Goal: Information Seeking & Learning: Learn about a topic

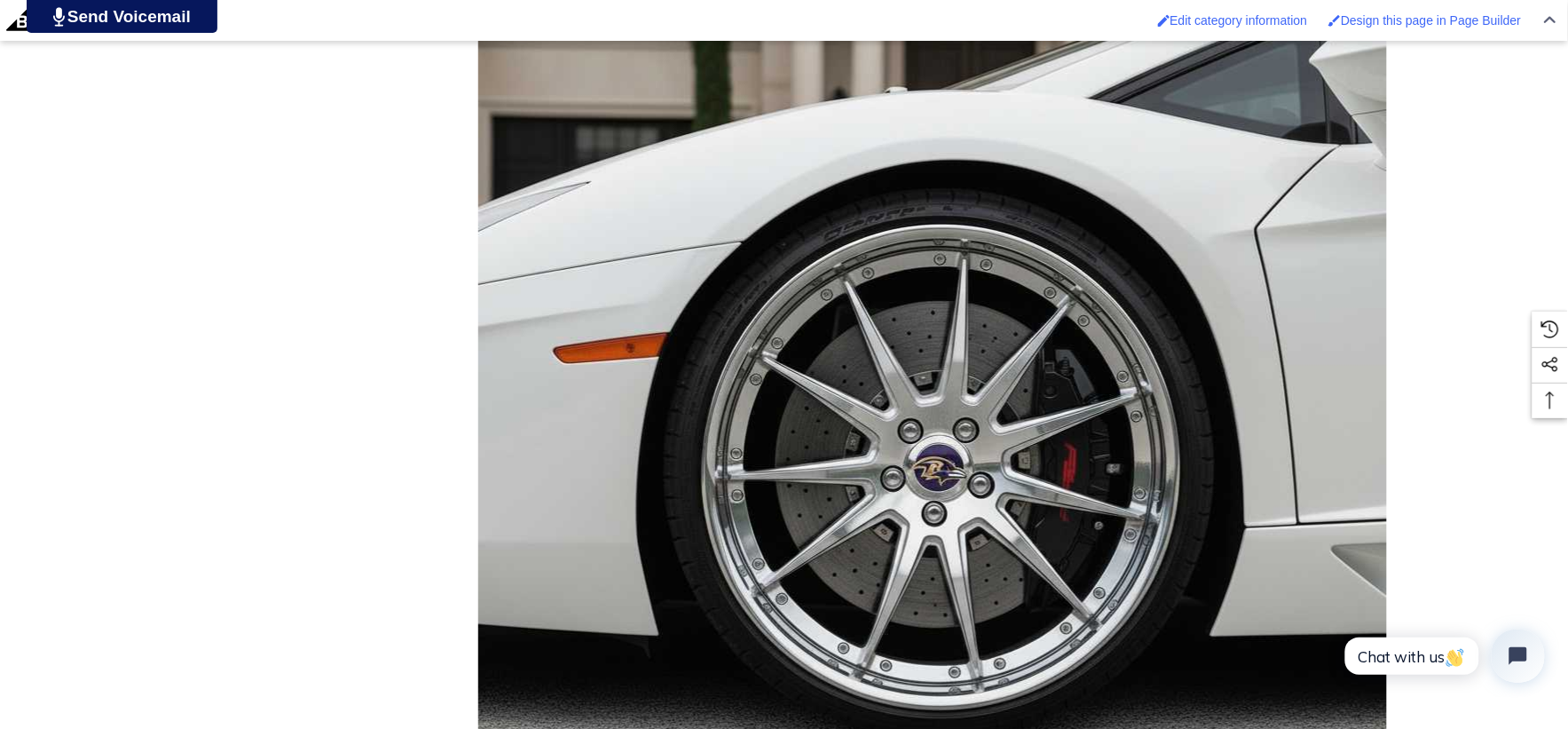
scroll to position [1676, 0]
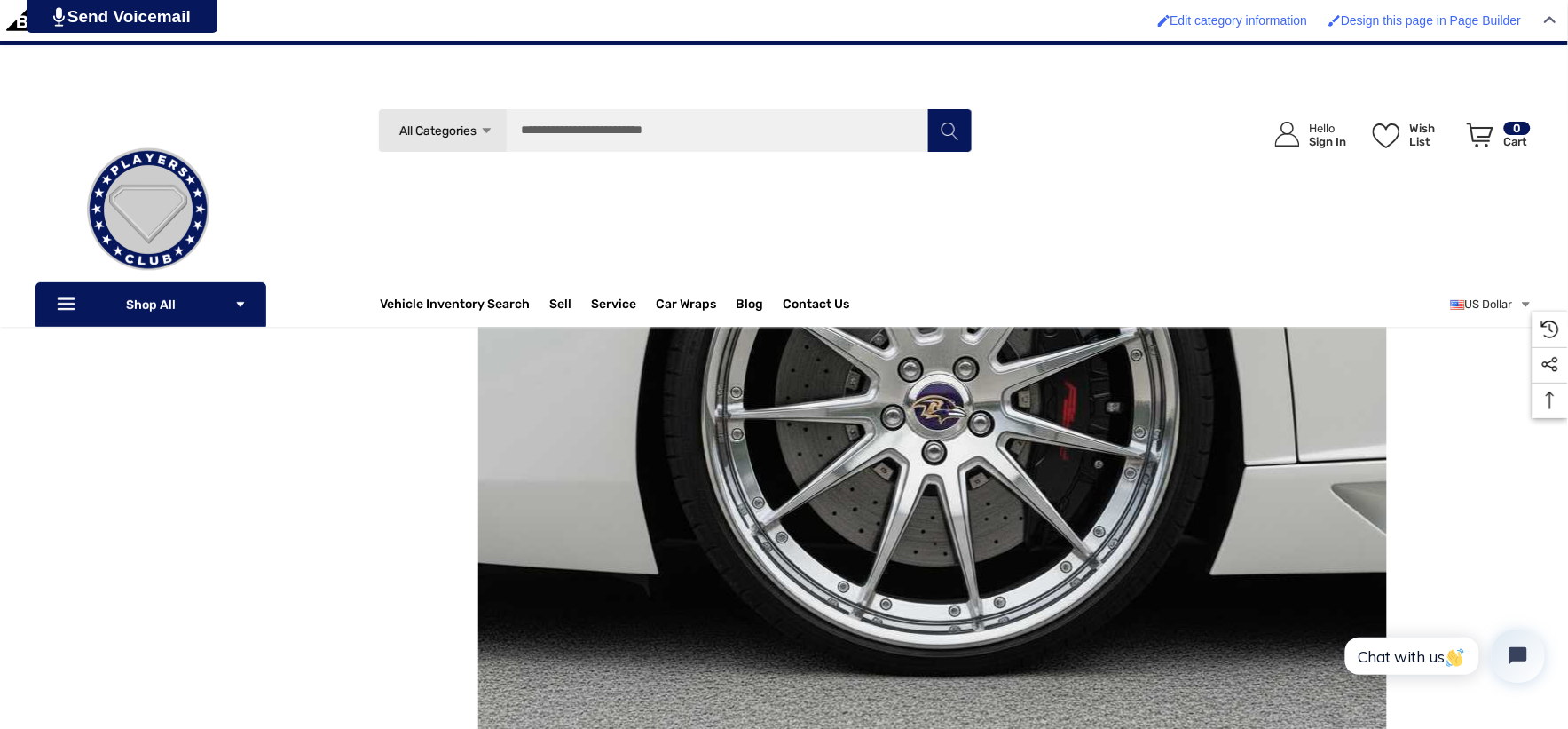
scroll to position [1676, 0]
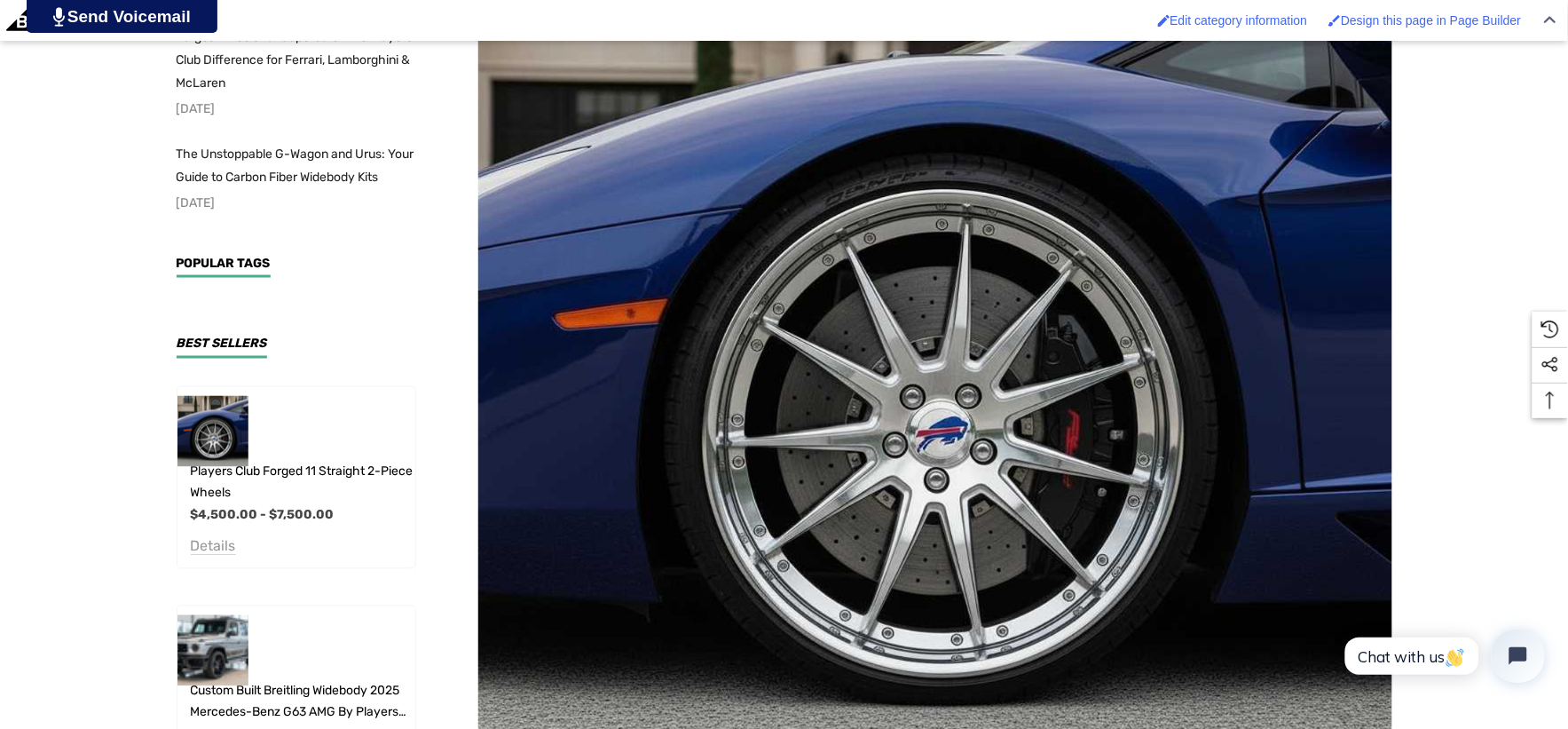
scroll to position [788, 0]
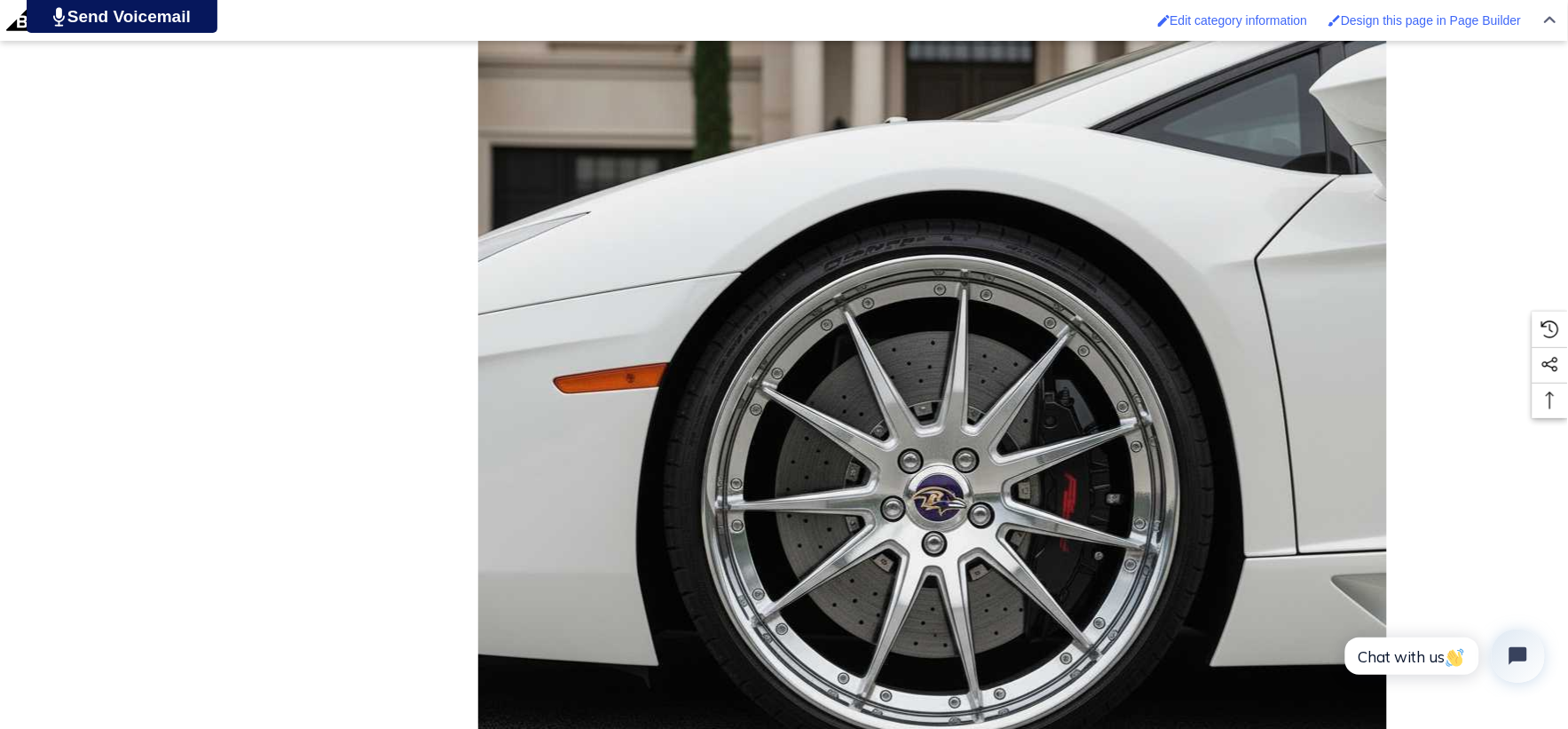
scroll to position [1873, 0]
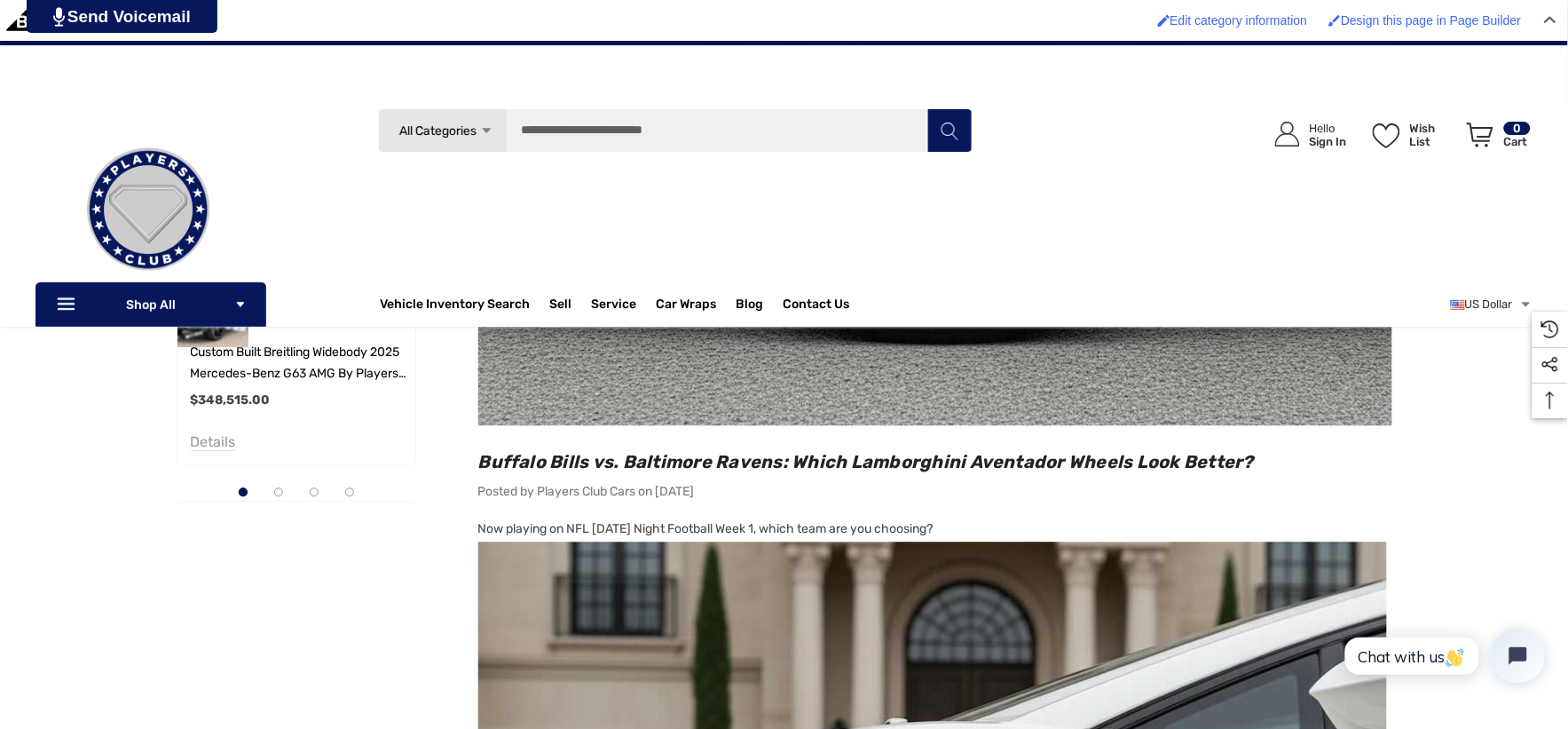
scroll to position [986, 0]
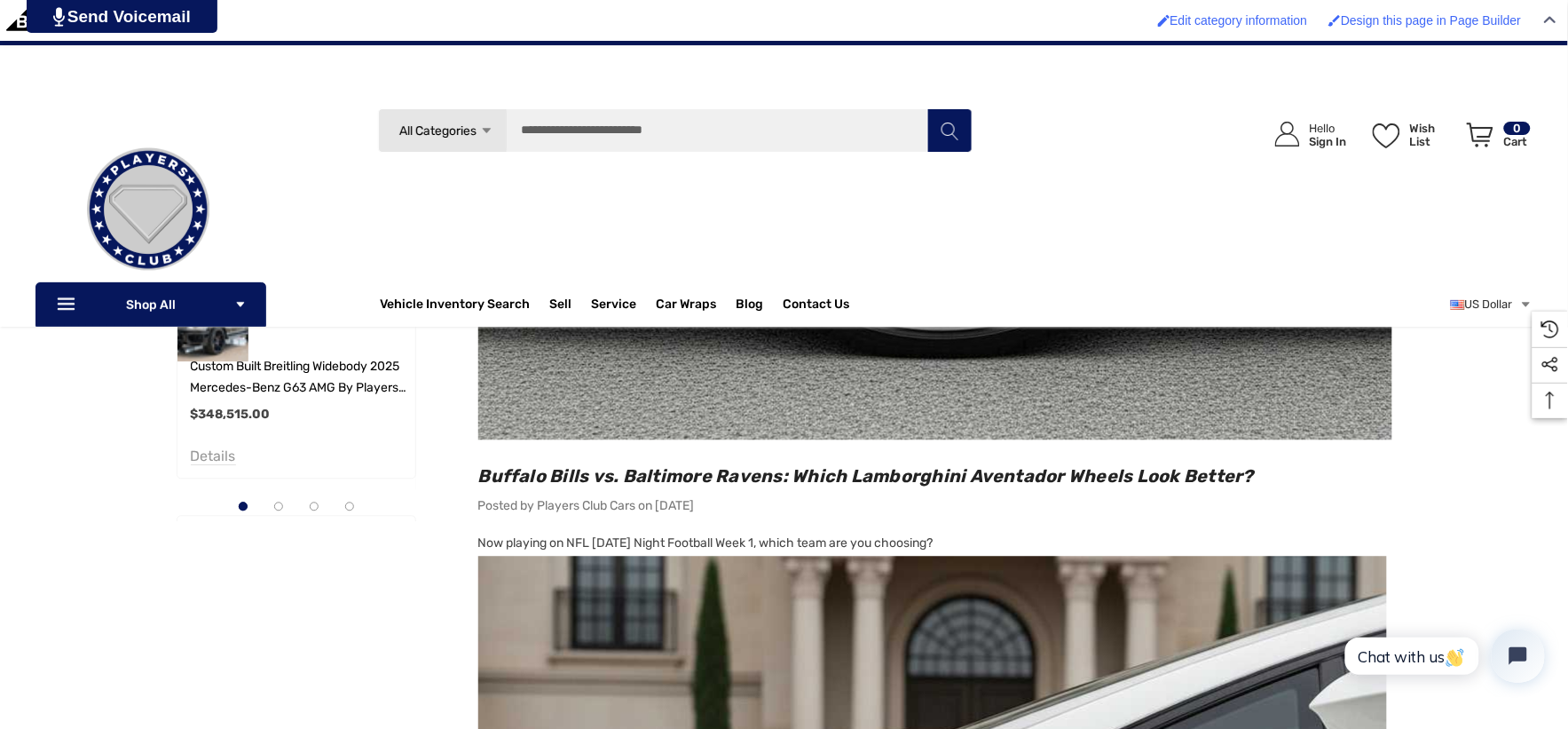
click at [1291, 473] on h2 "Buffalo Bills vs. Baltimore Ravens: Which Lamborghini Aventador Wheels Look Bet…" at bounding box center [935, 476] width 914 height 23
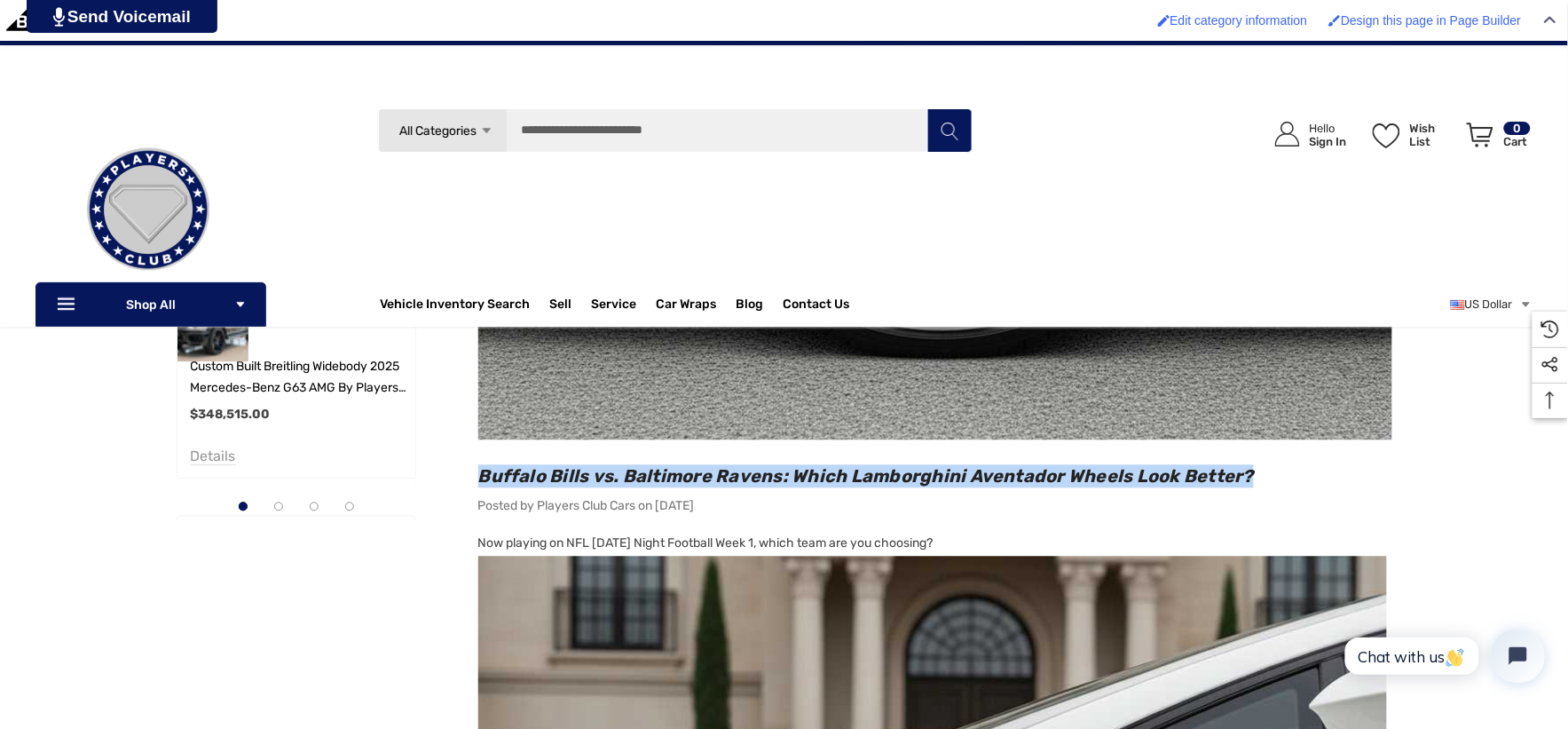
click at [468, 480] on main "Sidebar Sidebar Sidebar Buffalo Bills vs. Baltimore Ravens: Which Lamborghini A…" at bounding box center [920, 525] width 946 height 2010
copy span "Buffalo Bills vs. Baltimore Ravens: Which Lamborghini Aventador Wheels Look Bet…"
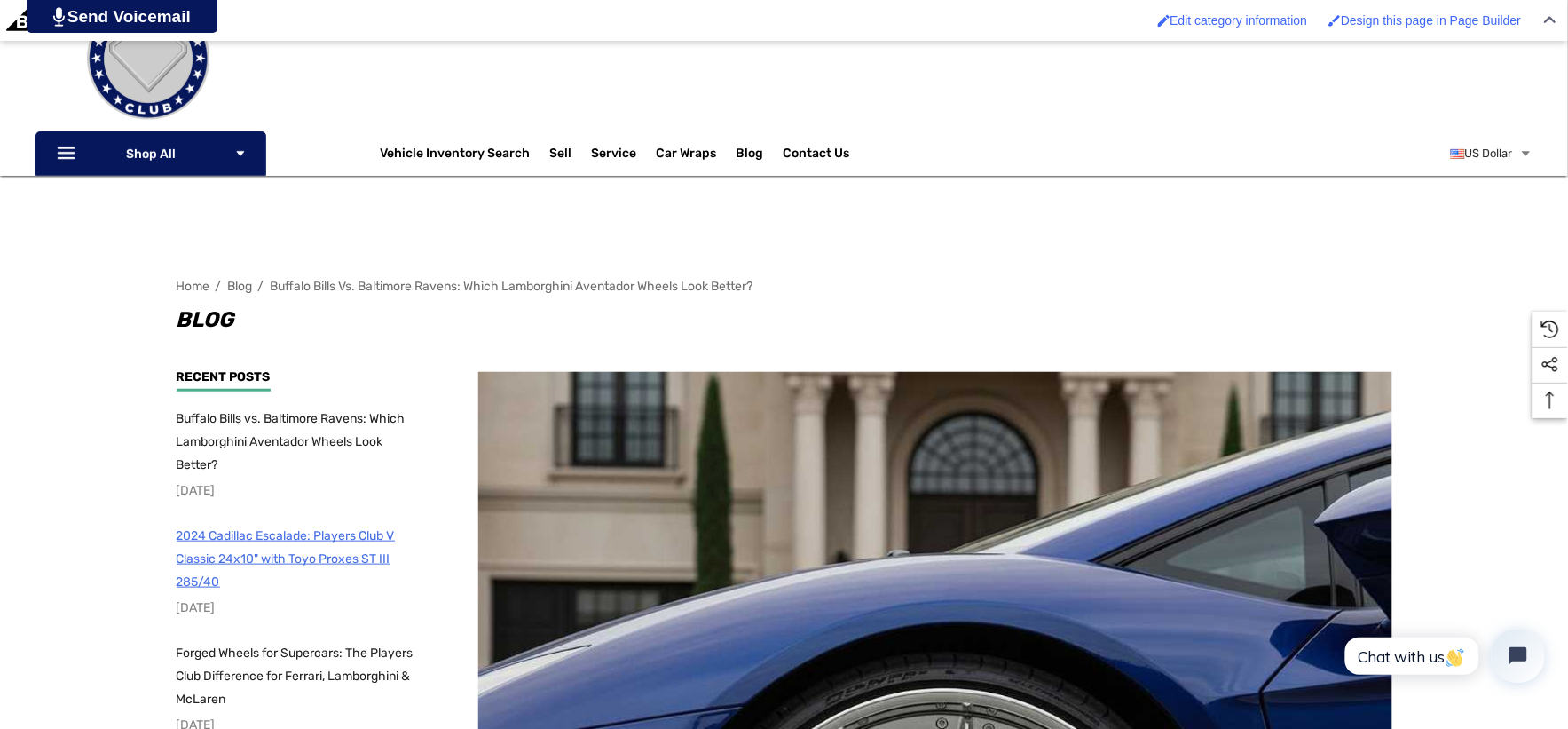
scroll to position [296, 0]
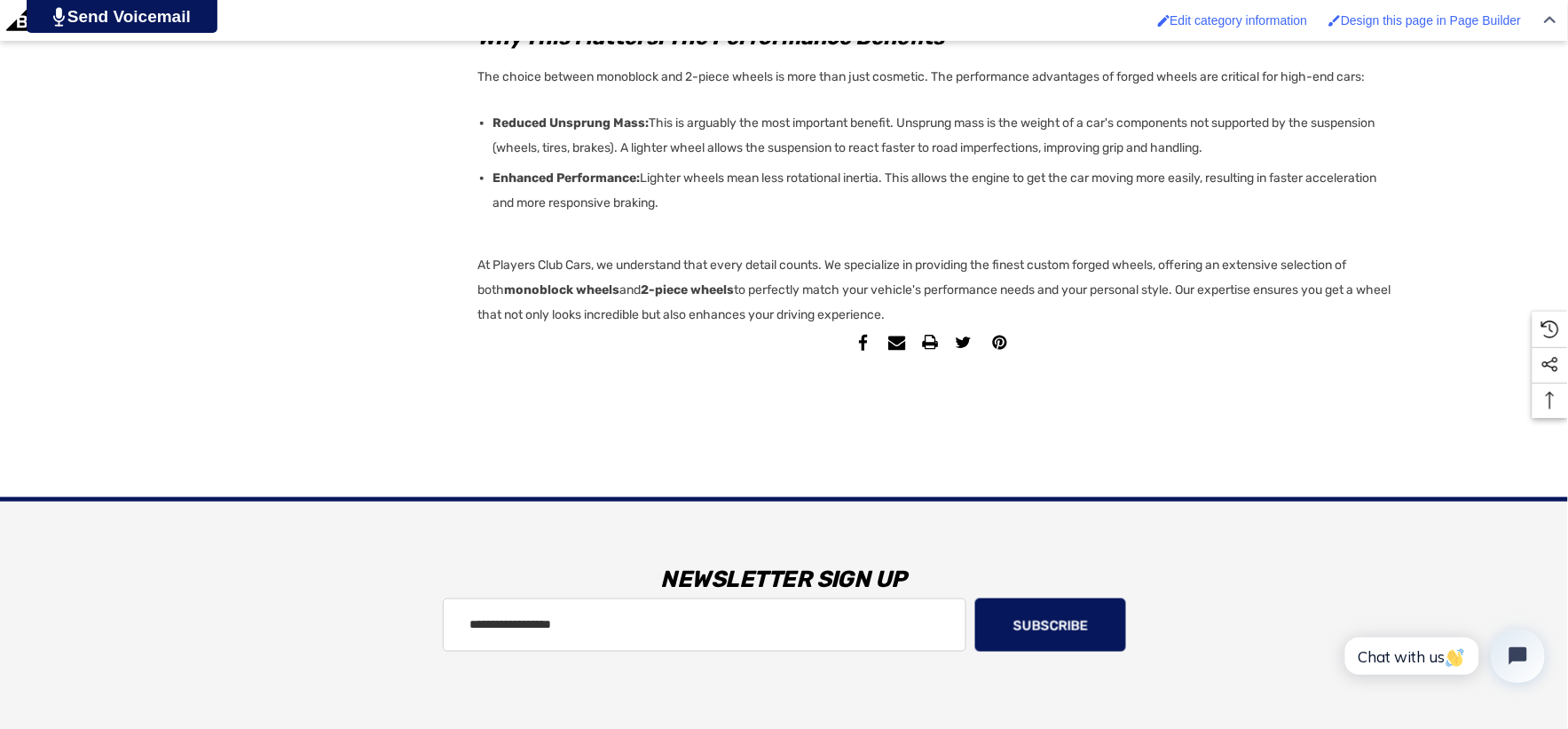
scroll to position [4339, 0]
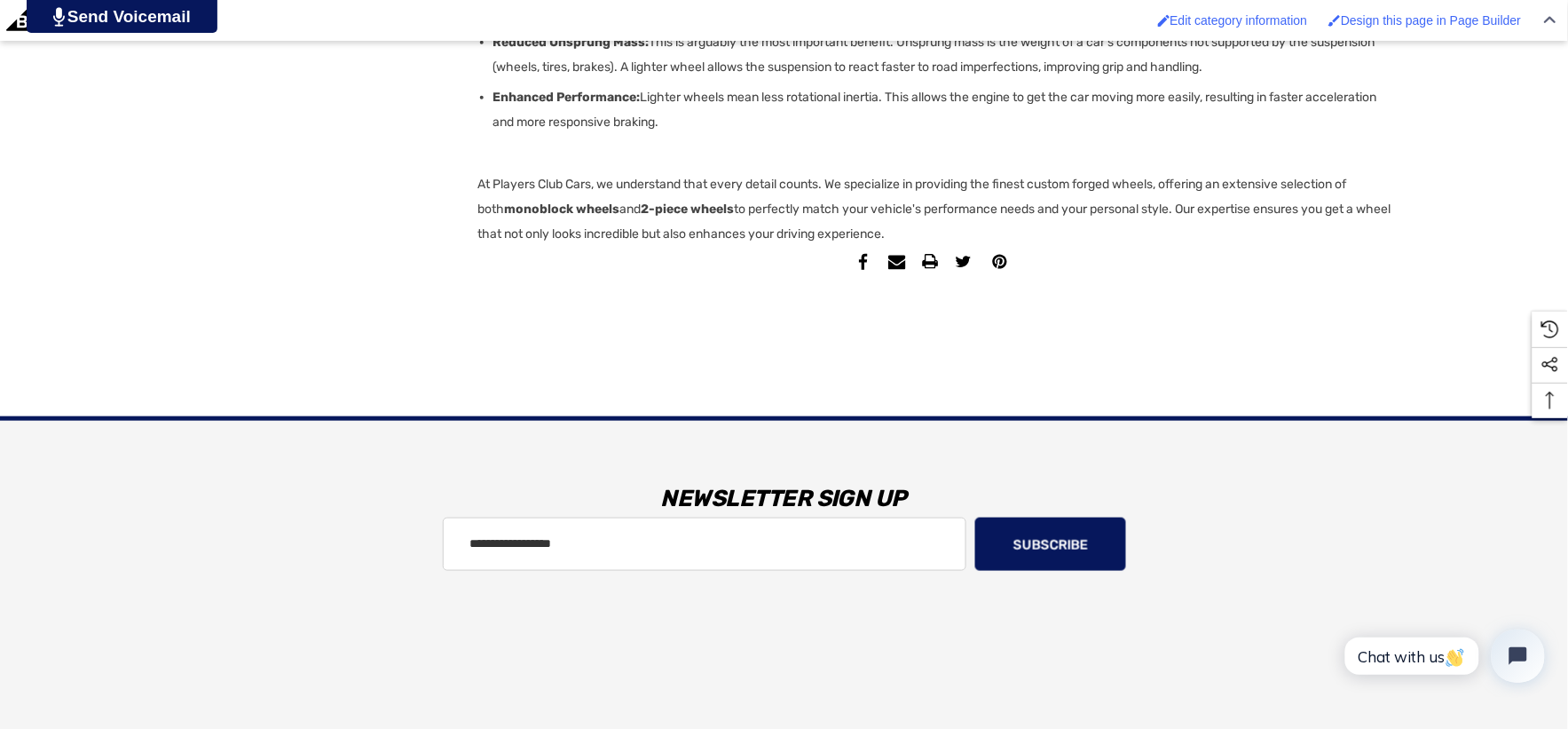
click at [973, 247] on p "At Players Club Cars, we understand that every detail counts. We specialize in …" at bounding box center [935, 209] width 914 height 74
click at [951, 247] on p "At Players Club Cars, we understand that every detail counts. We specialize in …" at bounding box center [935, 209] width 914 height 74
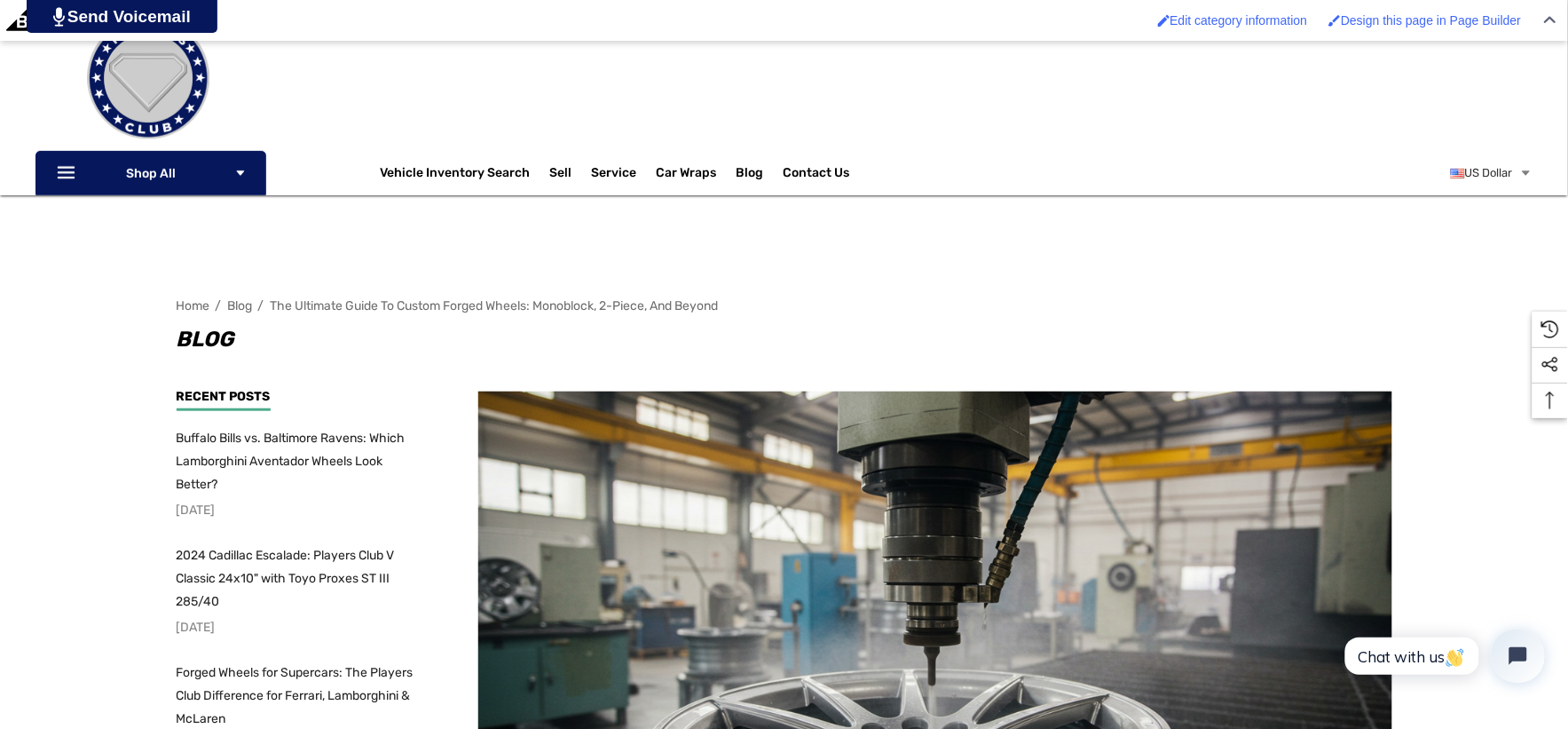
scroll to position [197, 0]
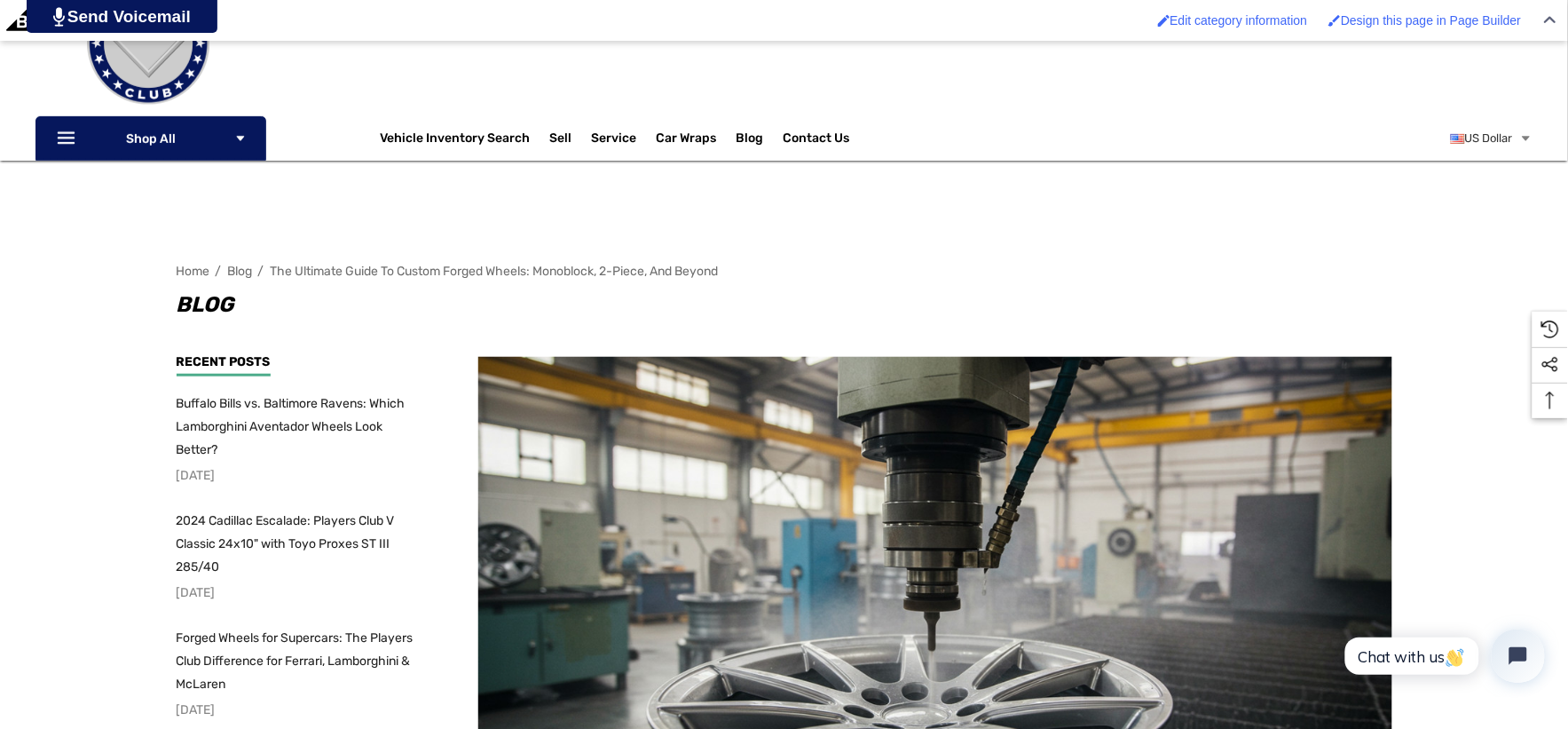
copy article "The Ultimate Guide to Custom Forged Wheels: Monoblock, 2-Piece, and Beyond Post…"
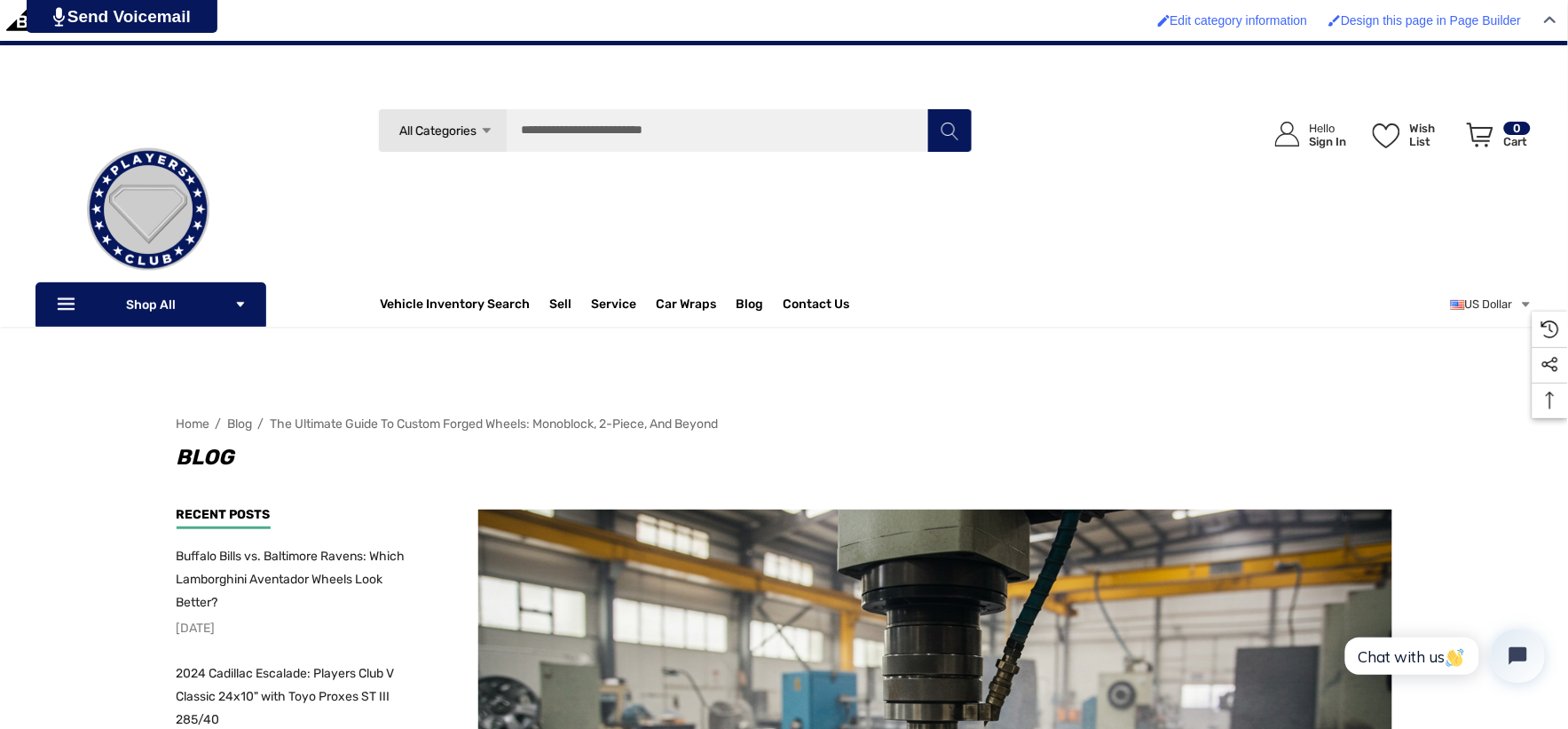
scroll to position [0, 0]
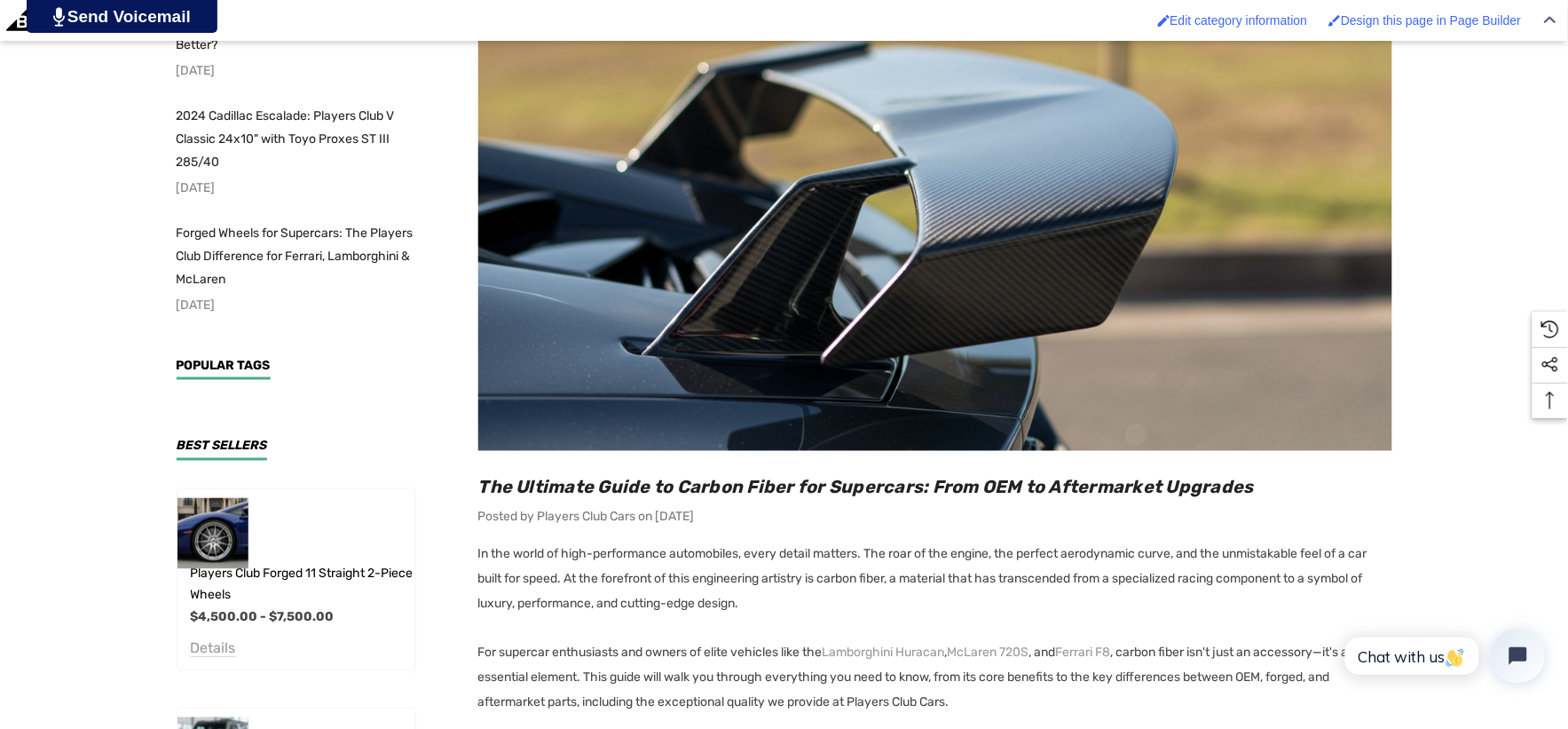
scroll to position [888, 0]
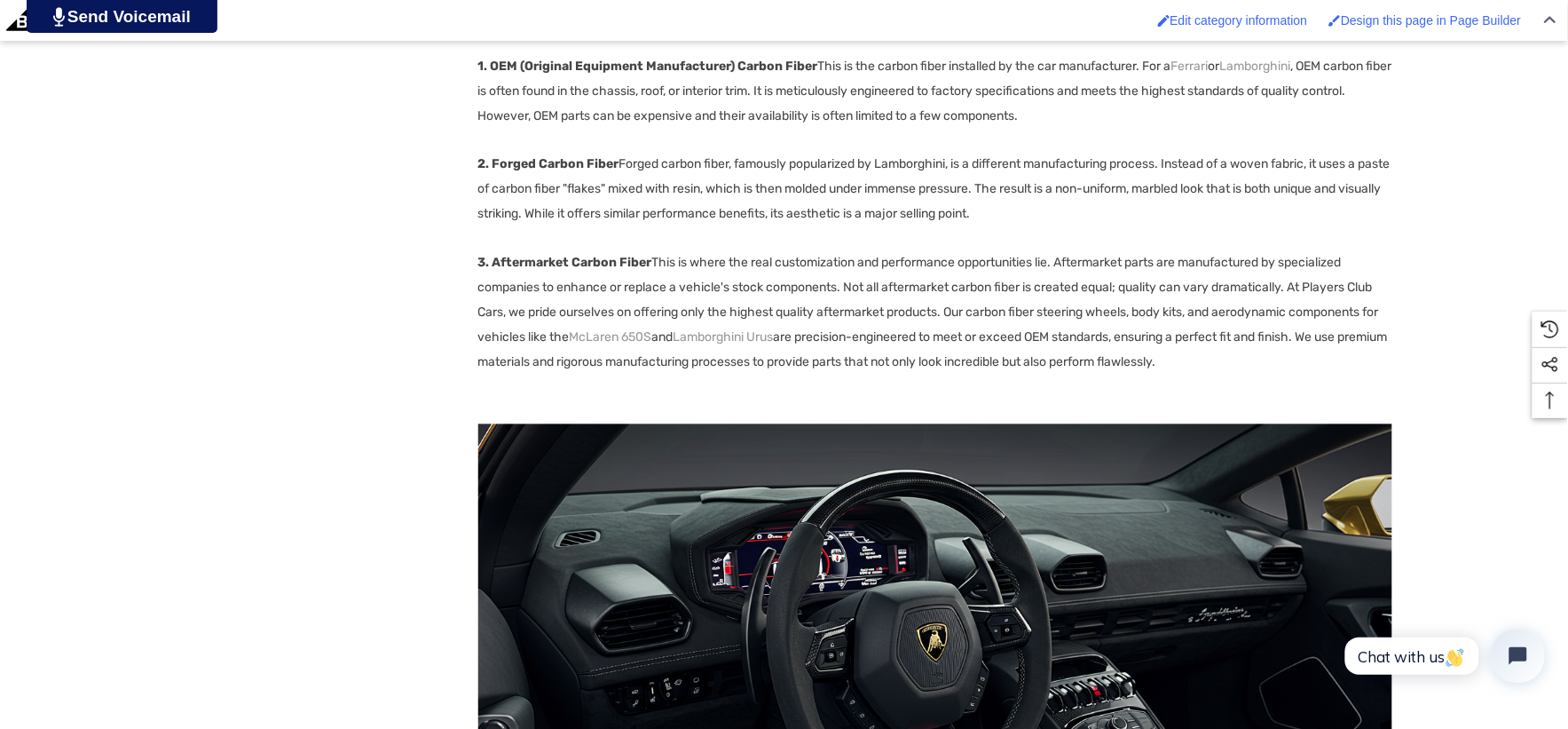
scroll to position [3550, 0]
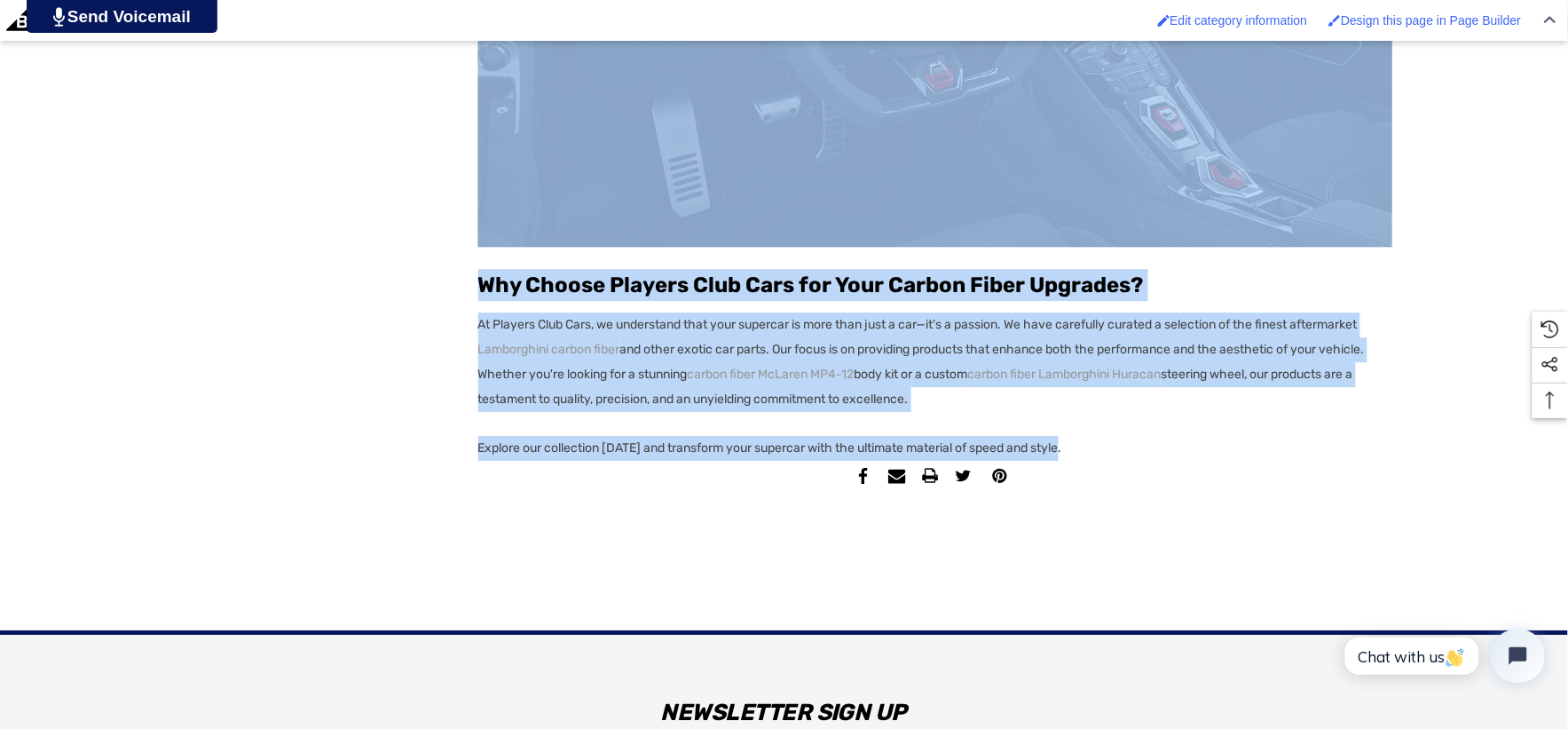
click at [1093, 448] on p "Explore our collection [DATE] and transform your supercar with the ultimate mat…" at bounding box center [935, 449] width 914 height 25
copy div "Lor Ipsumdol Sitam co Adipis Elits doe Temporinc: Utla ETD ma Aliquaenima Minim…"
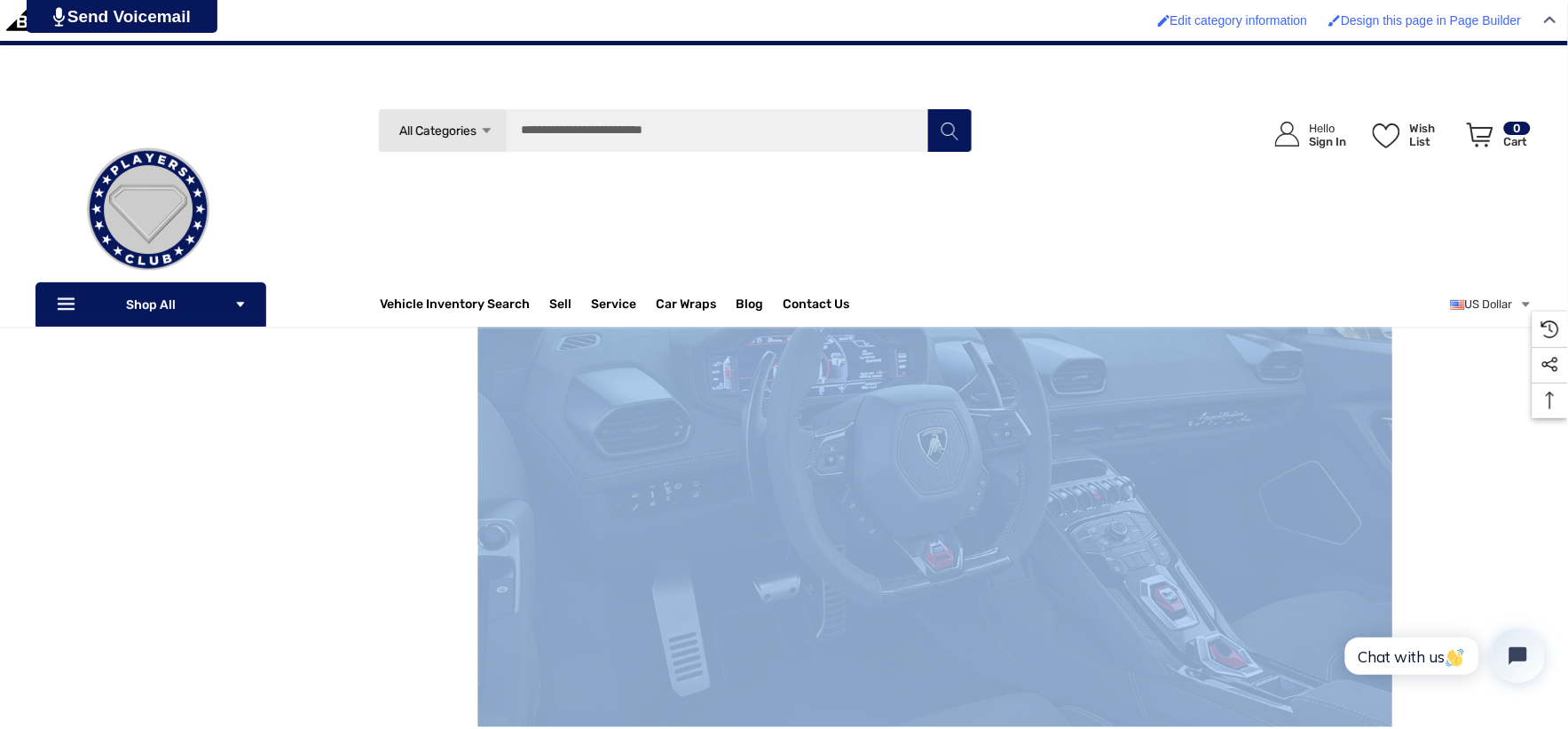
scroll to position [2958, 0]
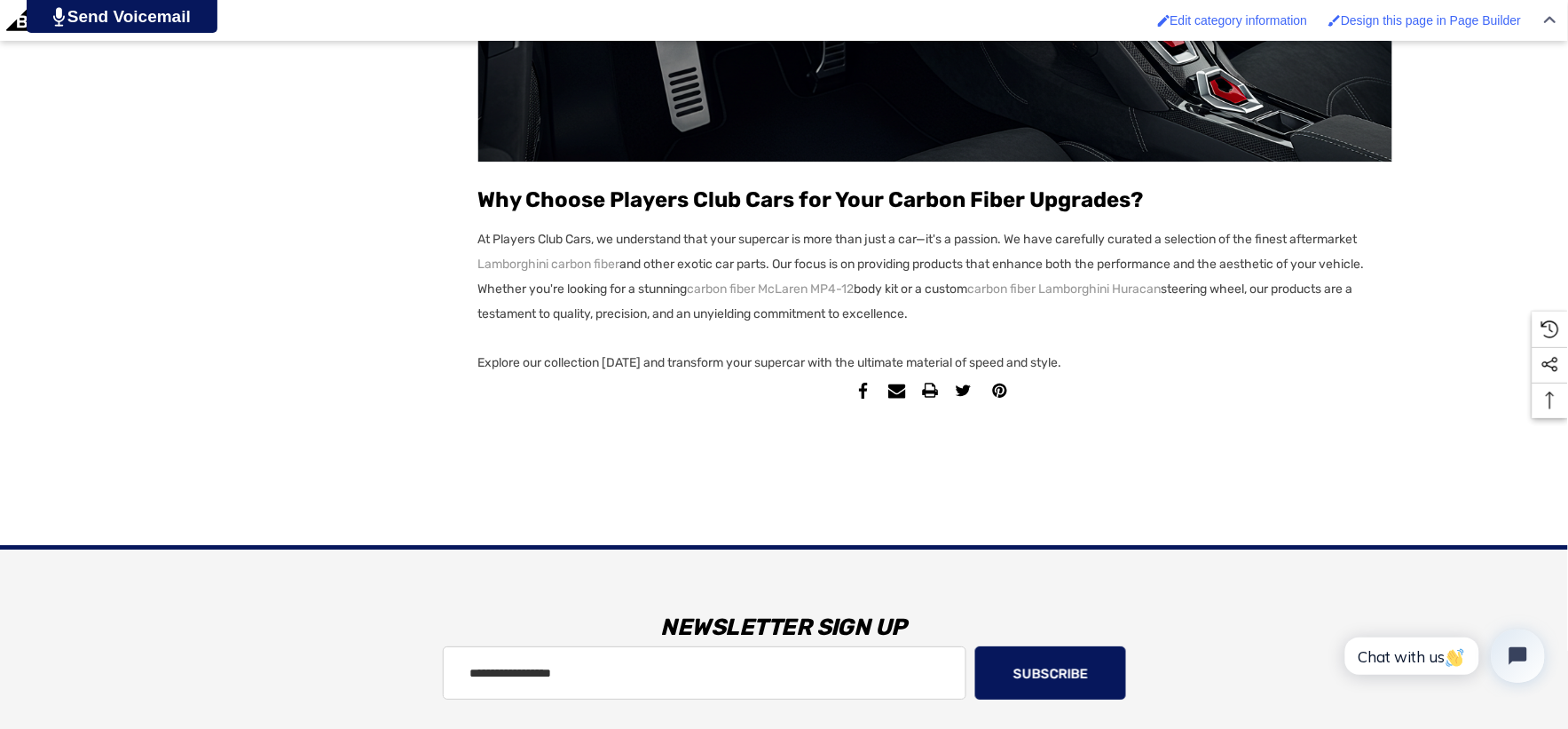
scroll to position [3649, 0]
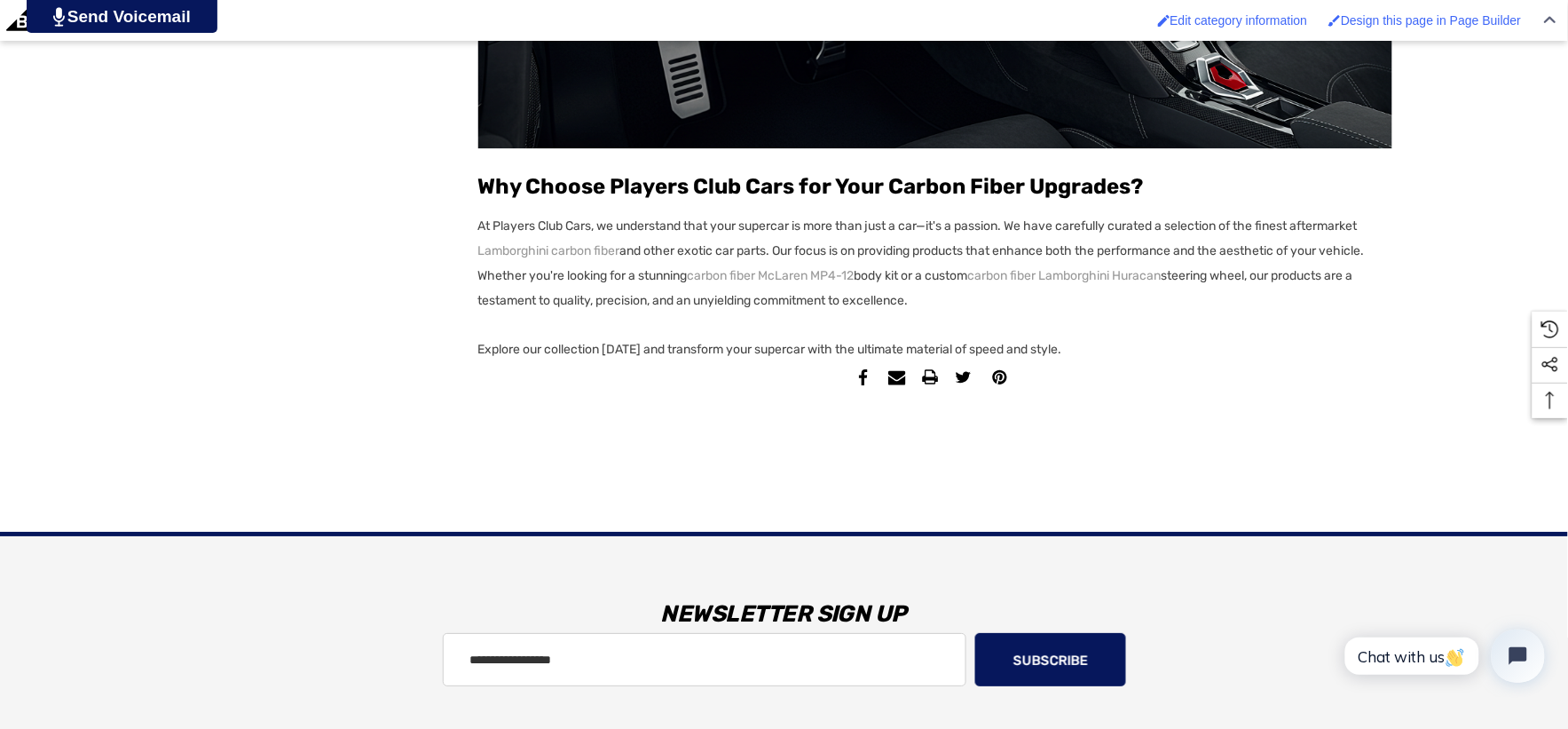
click at [1082, 346] on p "Explore our collection [DATE] and transform your supercar with the ultimate mat…" at bounding box center [935, 350] width 914 height 25
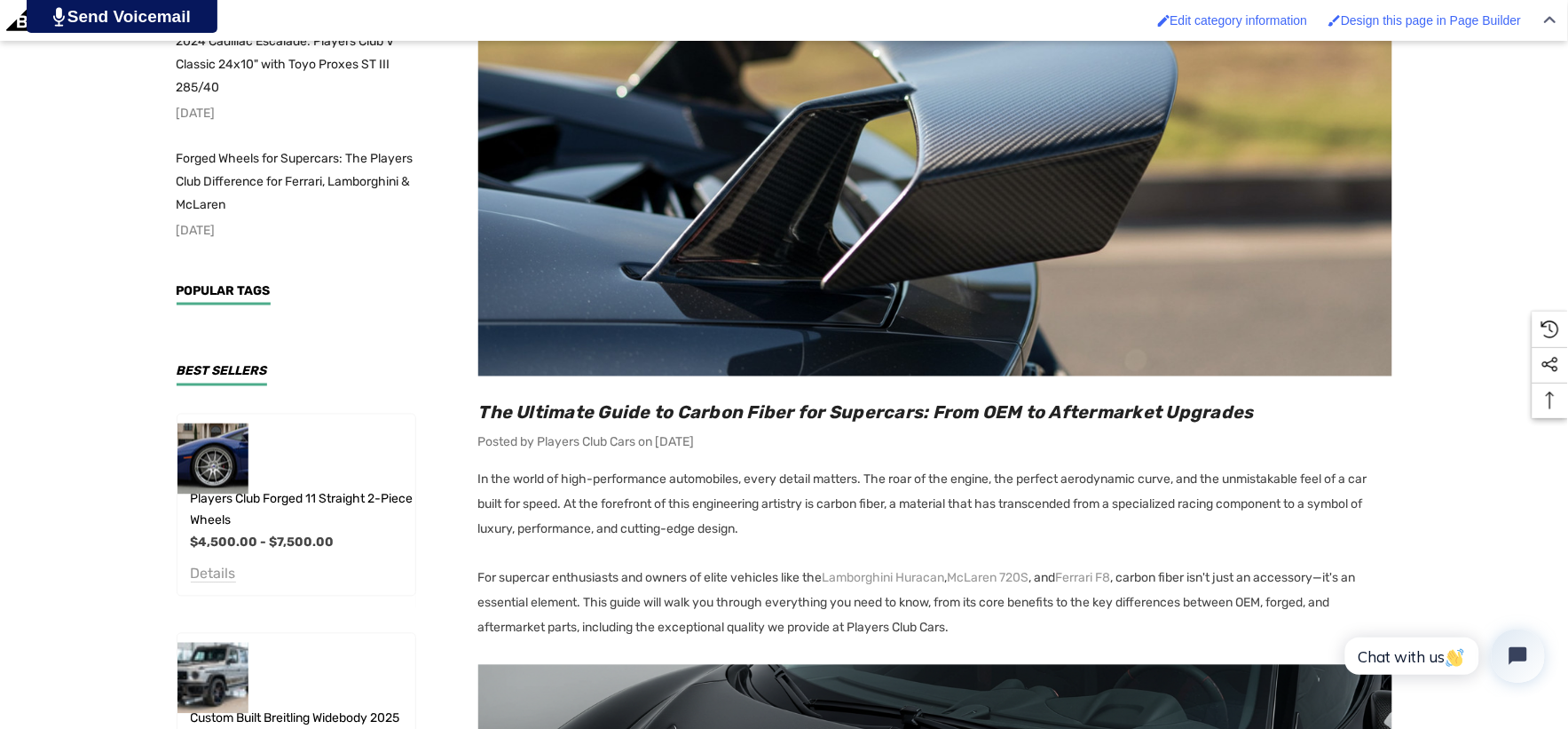
scroll to position [690, 0]
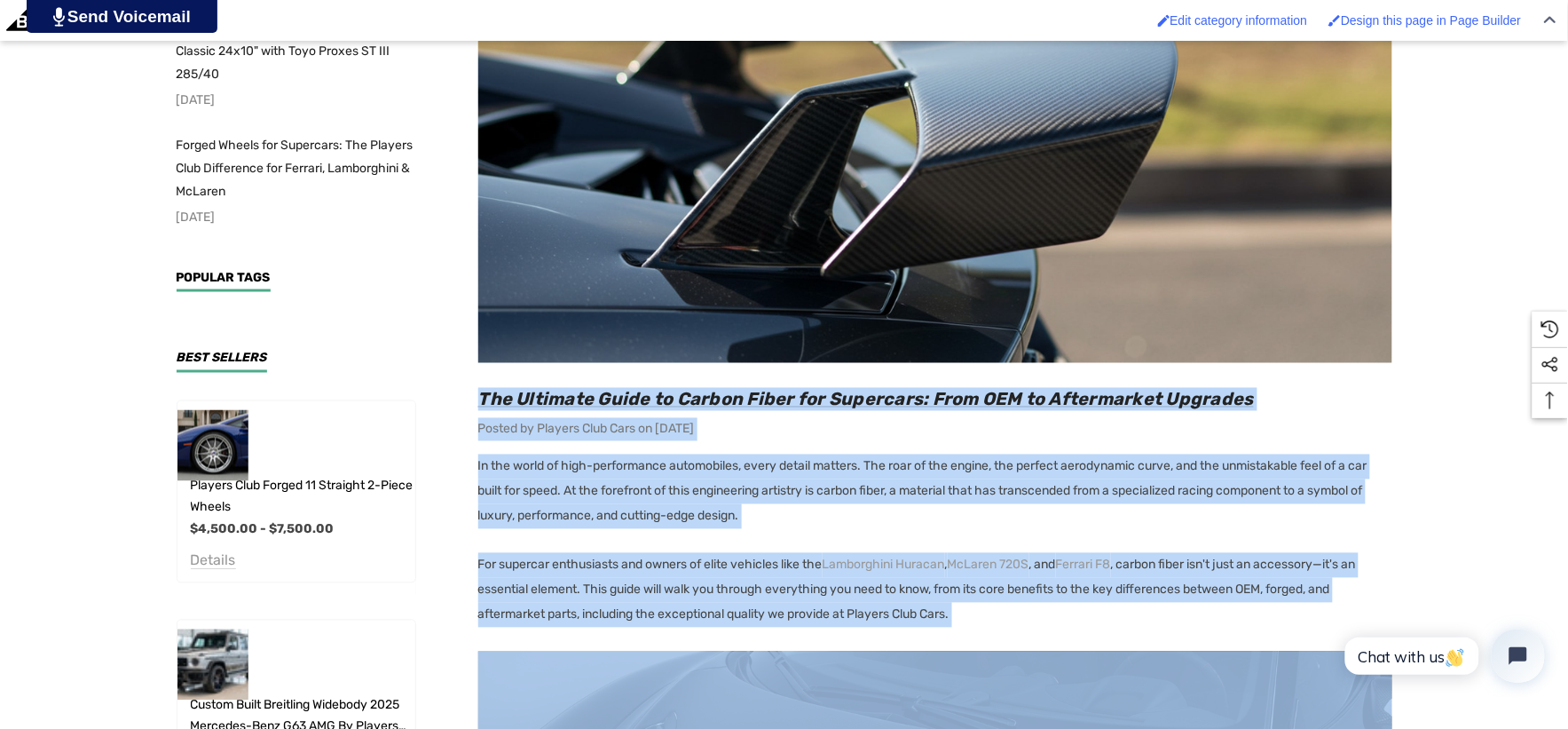
copy div "Lor Ipsumdol Sitam co Adipis Elits doe Temporinc: Utla ETD ma Aliquaenima Minim…"
